Goal: Ask a question

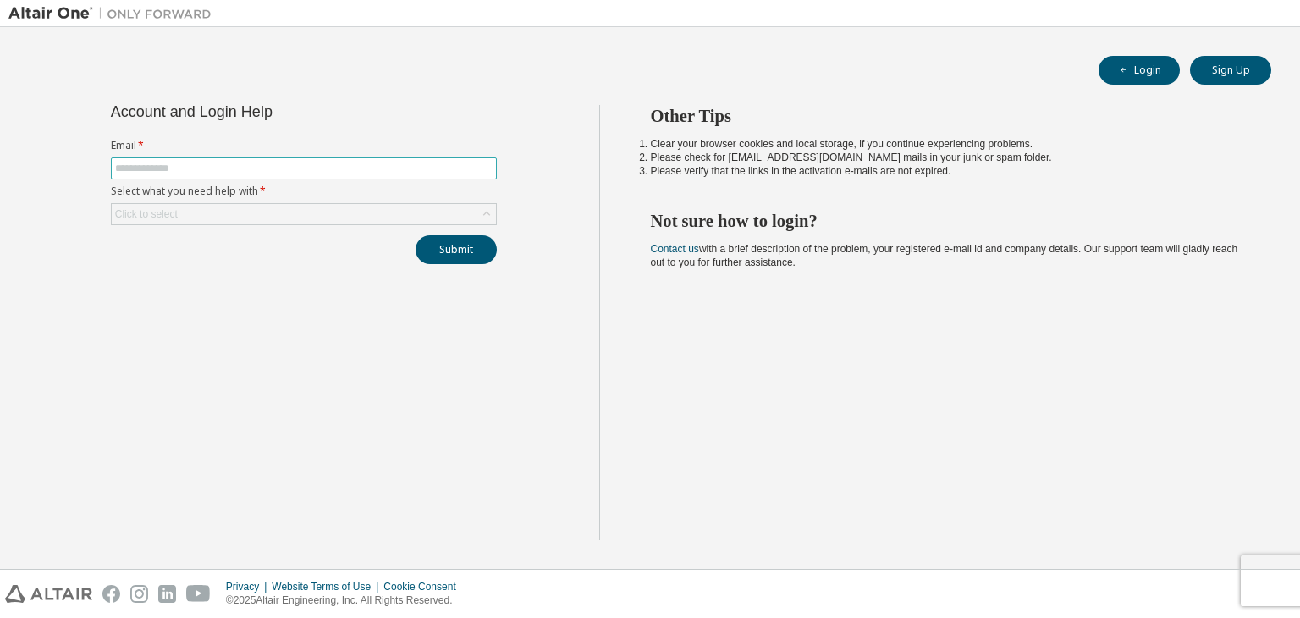
click at [344, 163] on input "text" at bounding box center [303, 169] width 377 height 14
type input "**********"
click at [338, 217] on div "Click to select" at bounding box center [304, 214] width 384 height 20
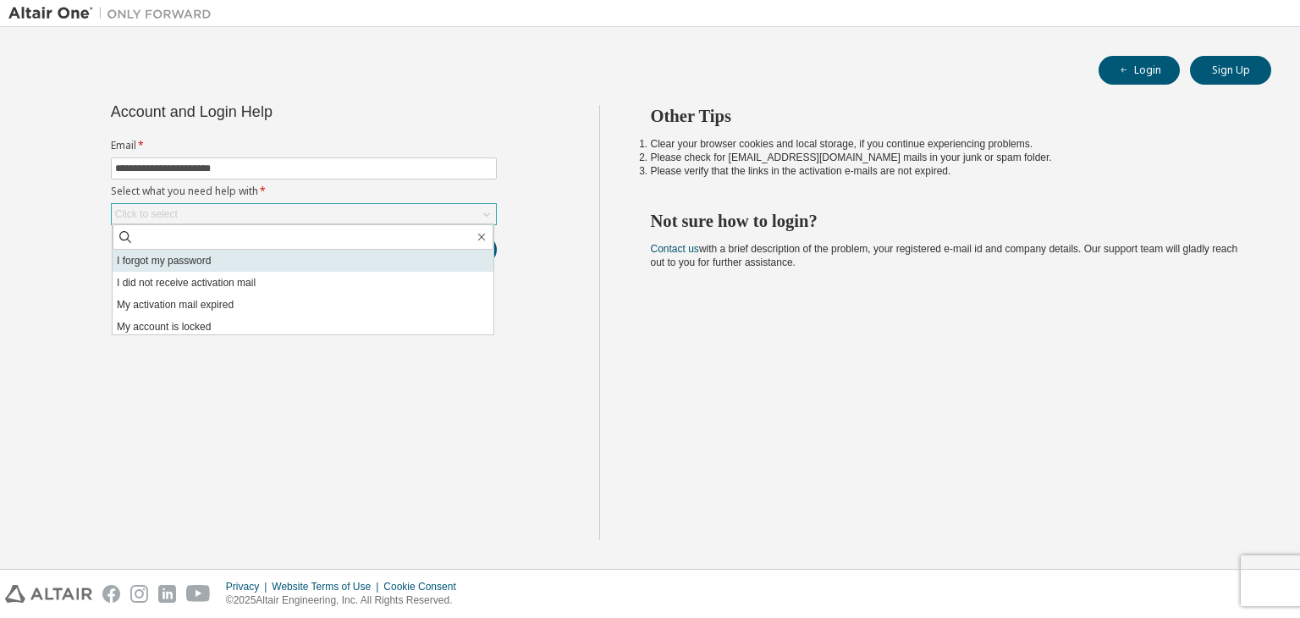
click at [266, 256] on li "I forgot my password" at bounding box center [303, 261] width 381 height 22
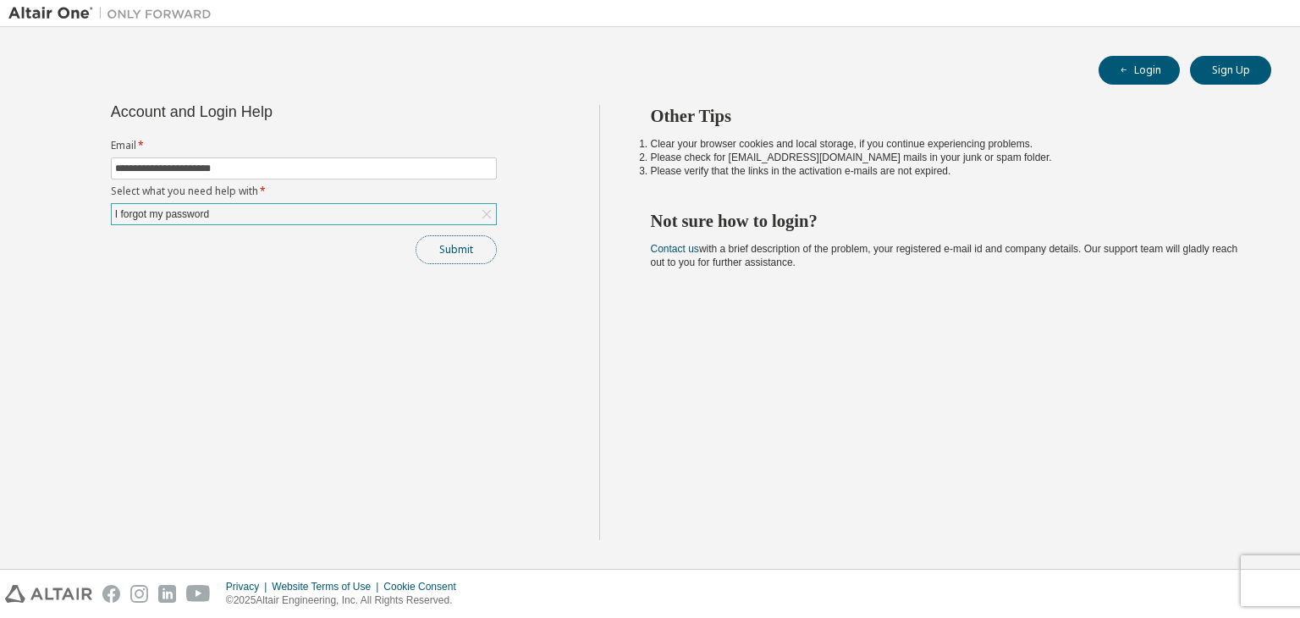
click at [457, 259] on button "Submit" at bounding box center [456, 249] width 81 height 29
click at [435, 244] on button "Submit" at bounding box center [456, 249] width 81 height 29
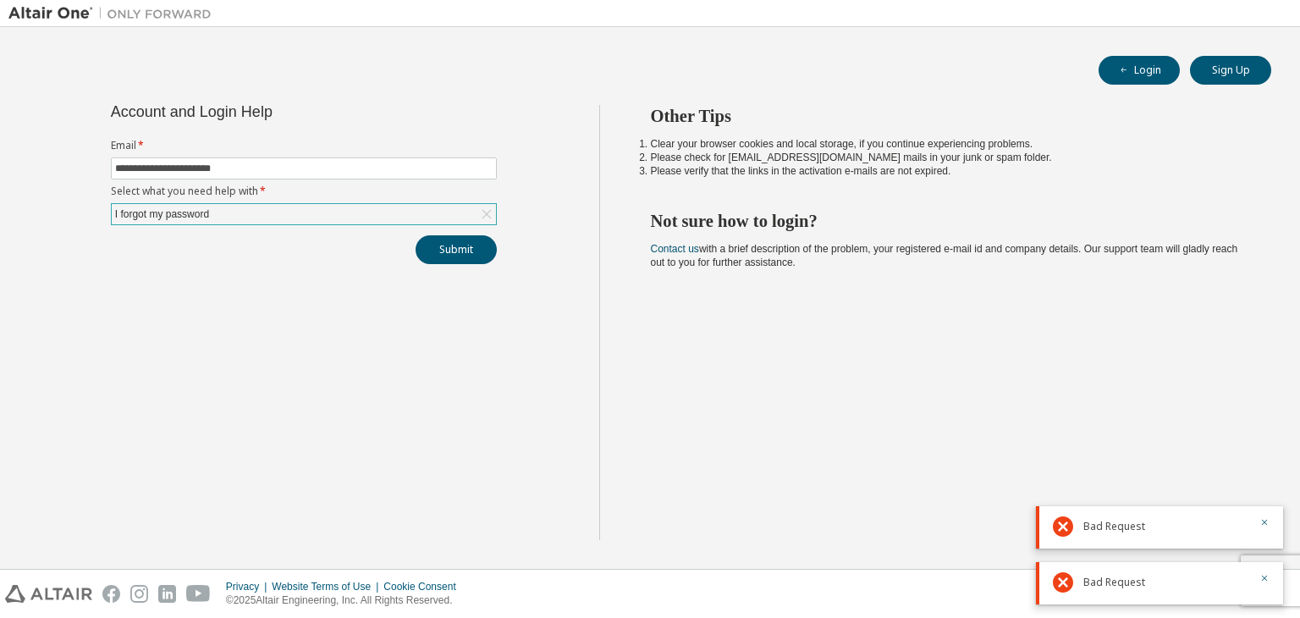
click at [322, 223] on div "I forgot my password" at bounding box center [304, 214] width 384 height 20
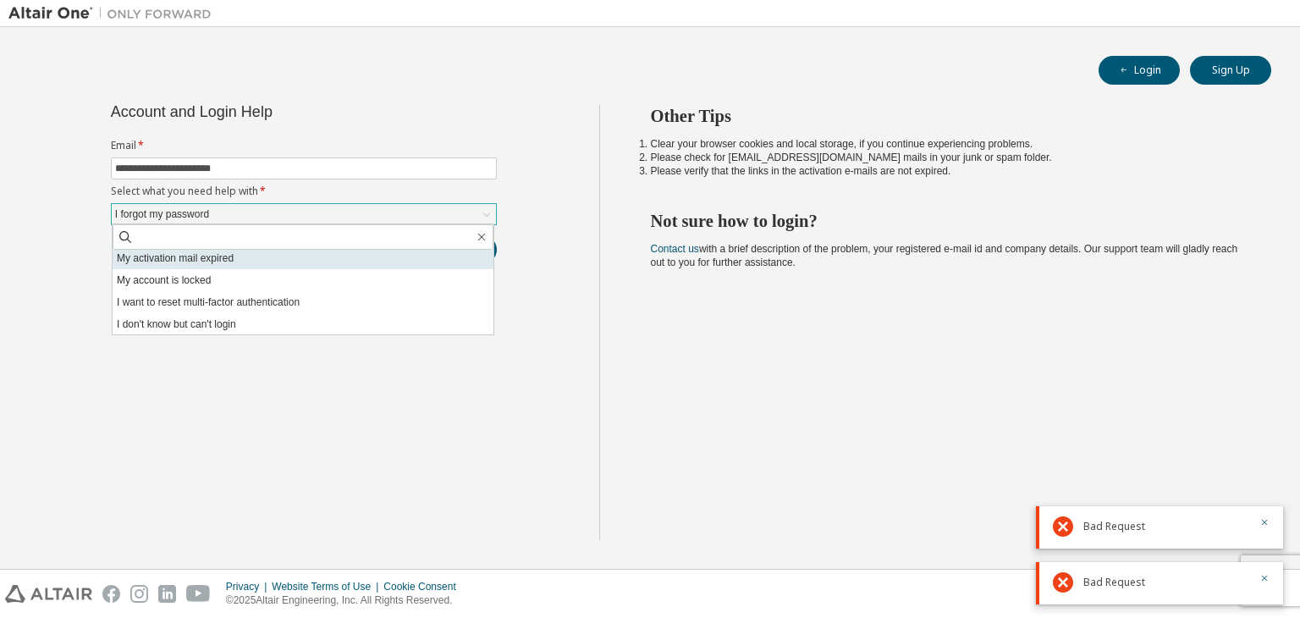
scroll to position [47, 0]
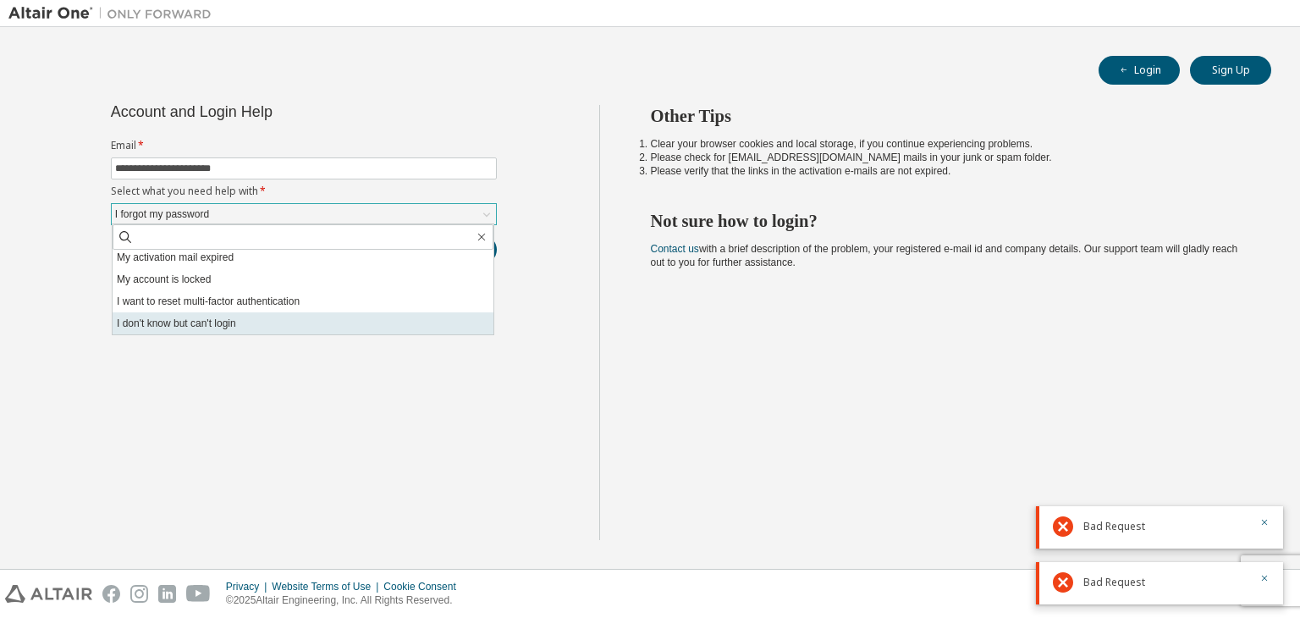
click at [278, 326] on li "I don't know but can't login" at bounding box center [303, 323] width 381 height 22
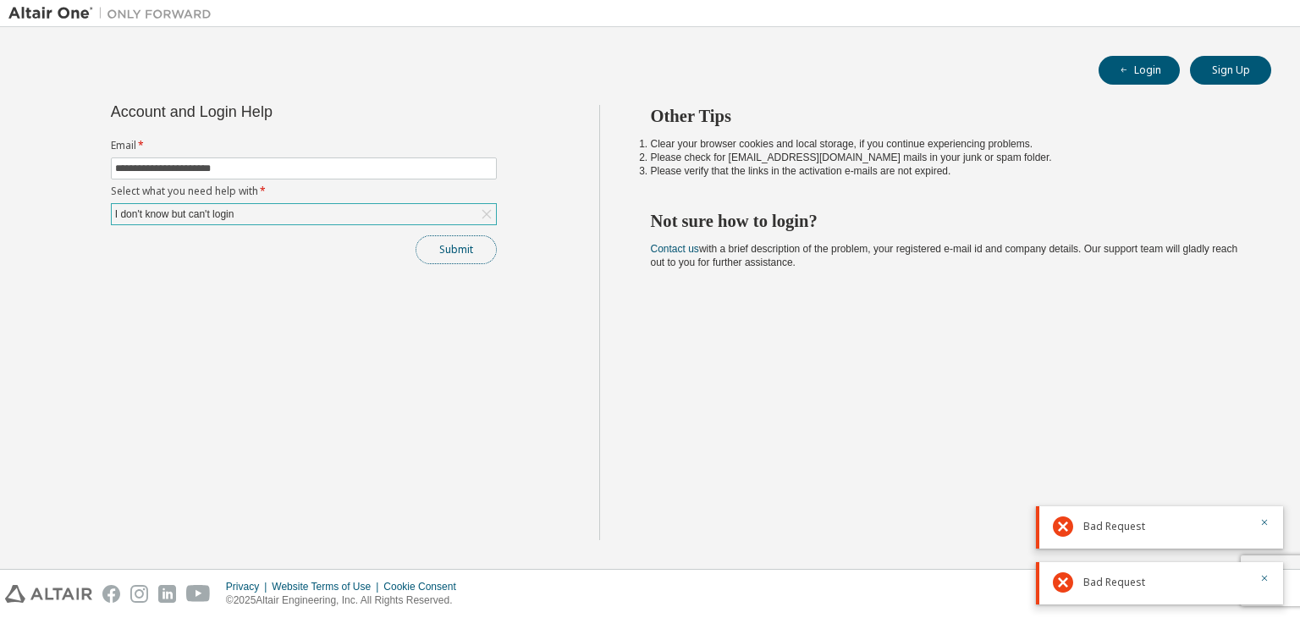
click at [472, 245] on button "Submit" at bounding box center [456, 249] width 81 height 29
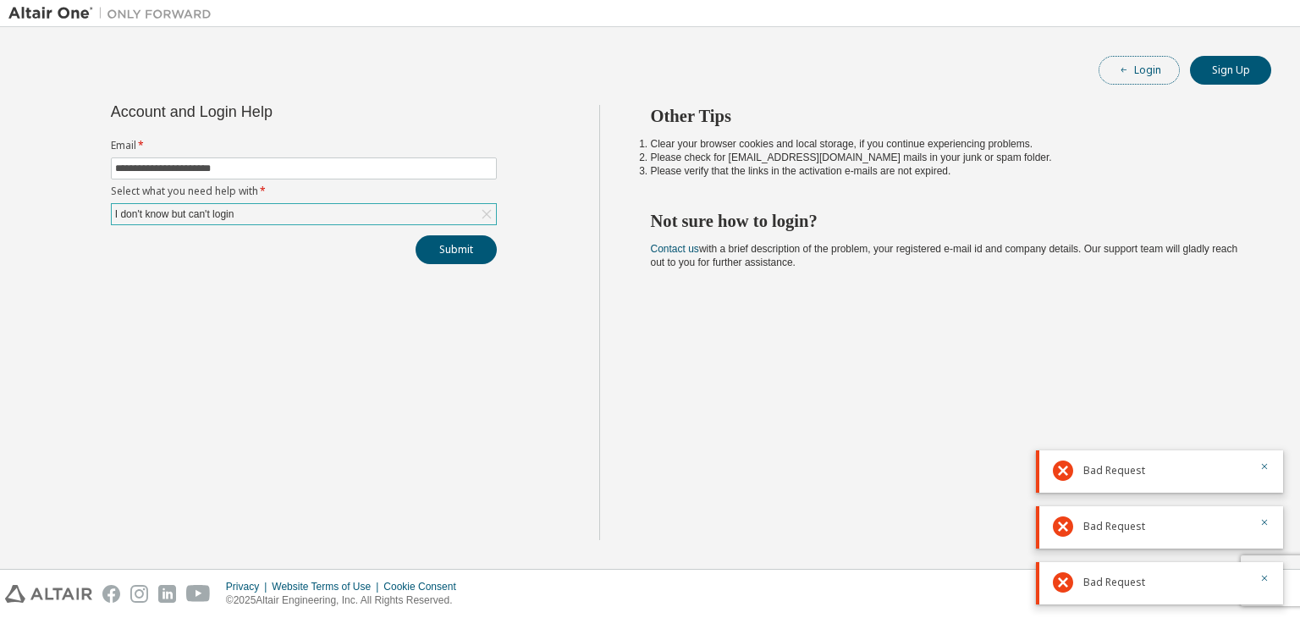
click at [1154, 76] on button "Login" at bounding box center [1139, 70] width 81 height 29
